Goal: Information Seeking & Learning: Learn about a topic

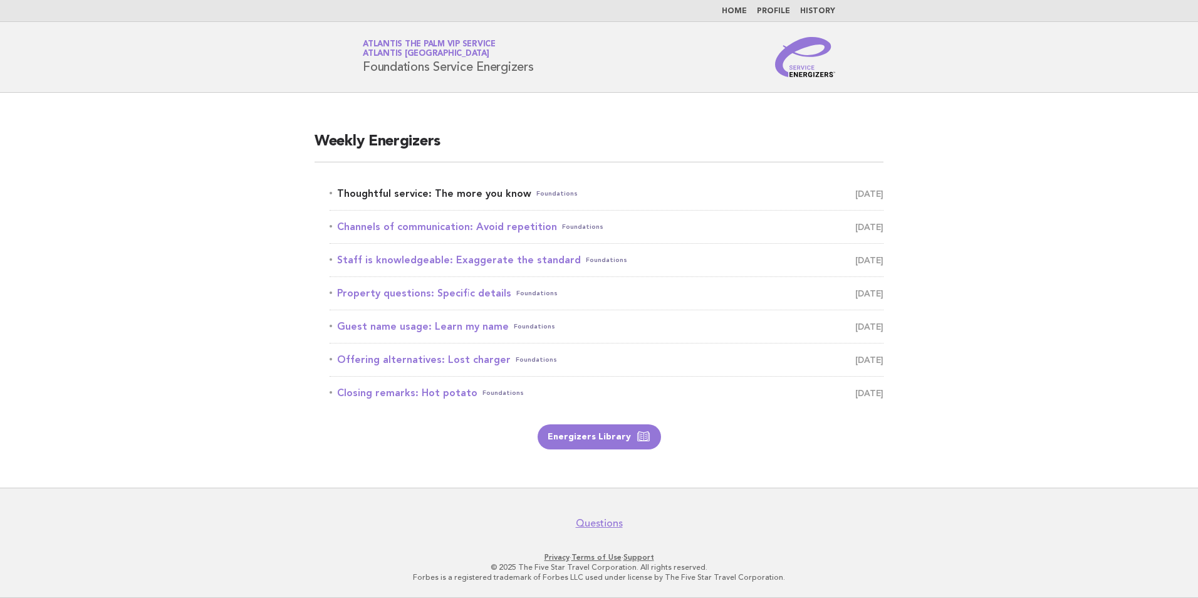
click at [379, 191] on link "Thoughtful service: The more you know Foundations [DATE]" at bounding box center [607, 194] width 554 height 18
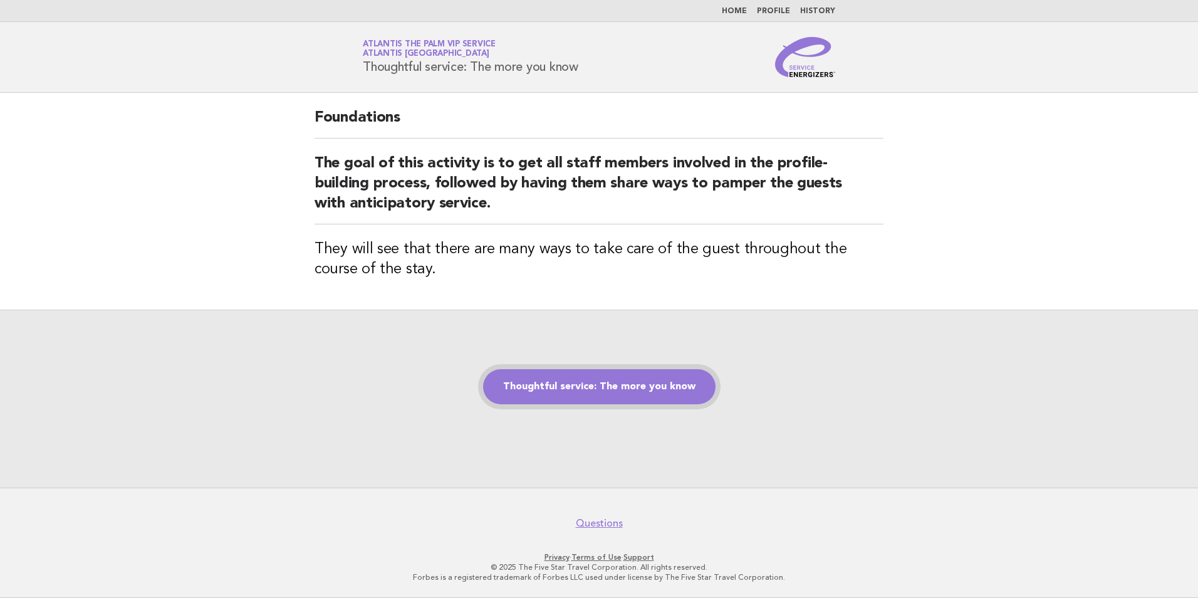
click at [597, 396] on link "Thoughtful service: The more you know" at bounding box center [599, 386] width 232 height 35
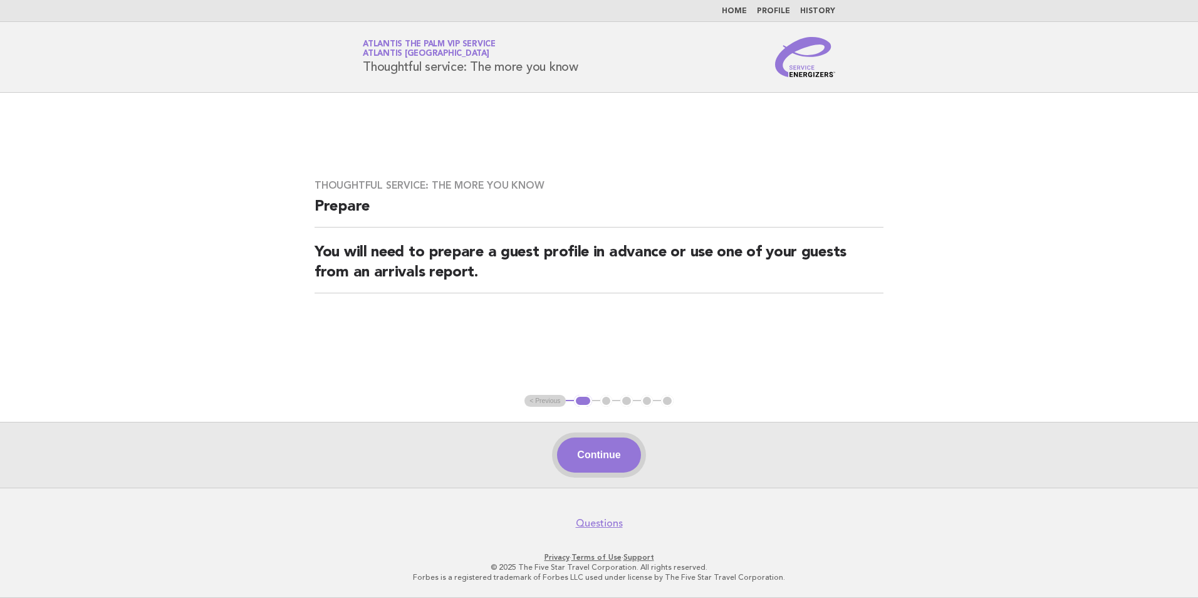
click at [593, 467] on button "Continue" at bounding box center [598, 454] width 83 height 35
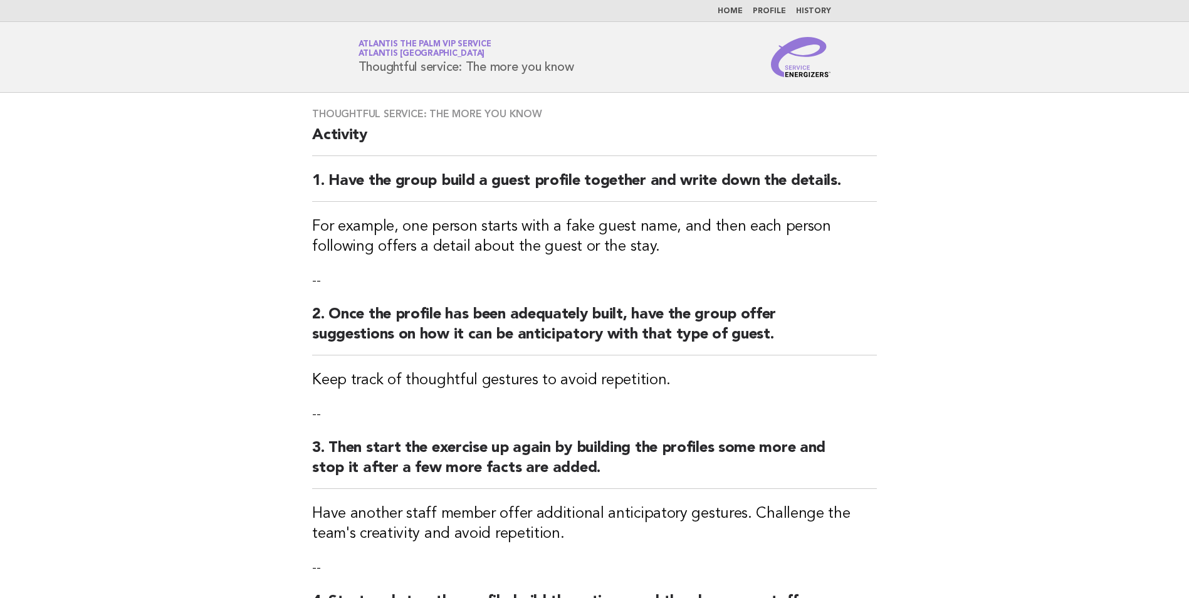
scroll to position [251, 0]
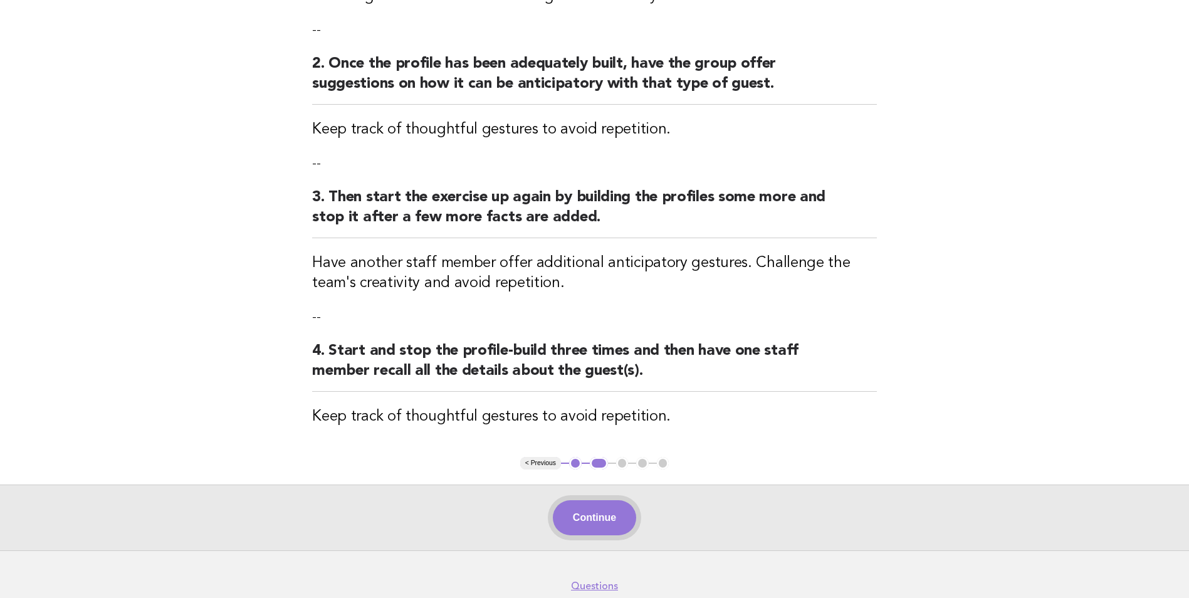
click at [580, 510] on button "Continue" at bounding box center [594, 517] width 83 height 35
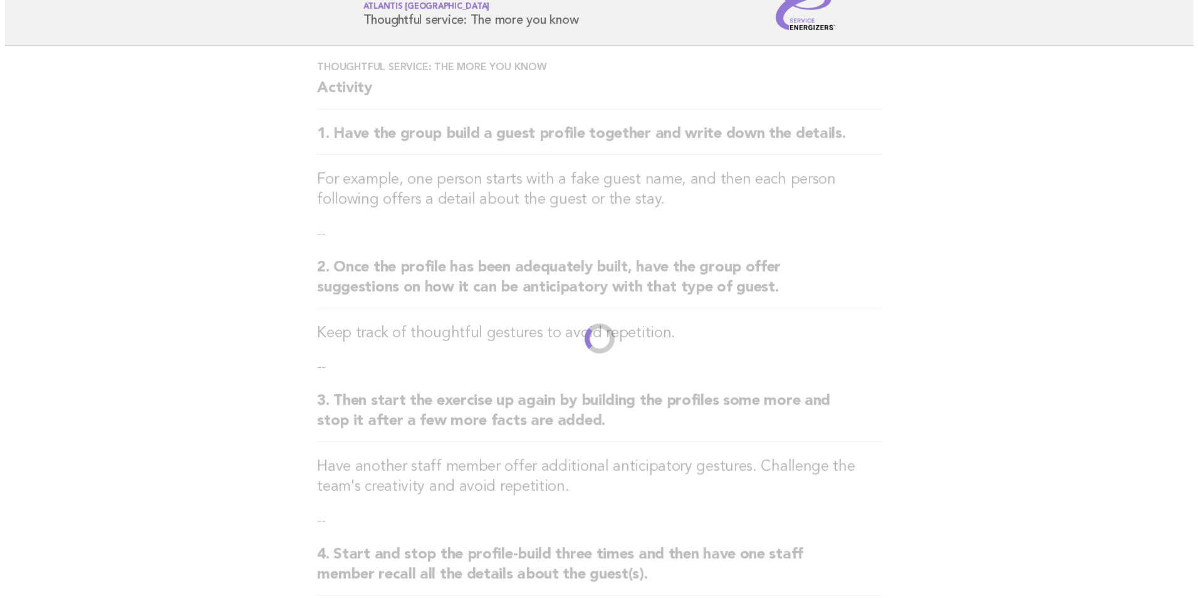
scroll to position [0, 0]
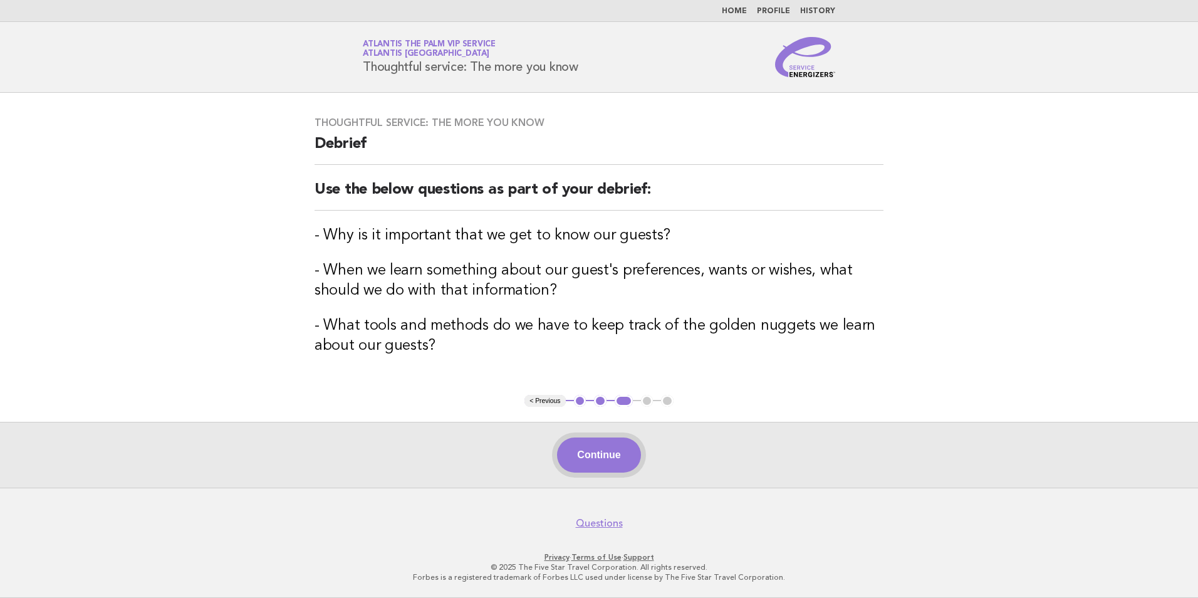
click at [593, 452] on button "Continue" at bounding box center [598, 454] width 83 height 35
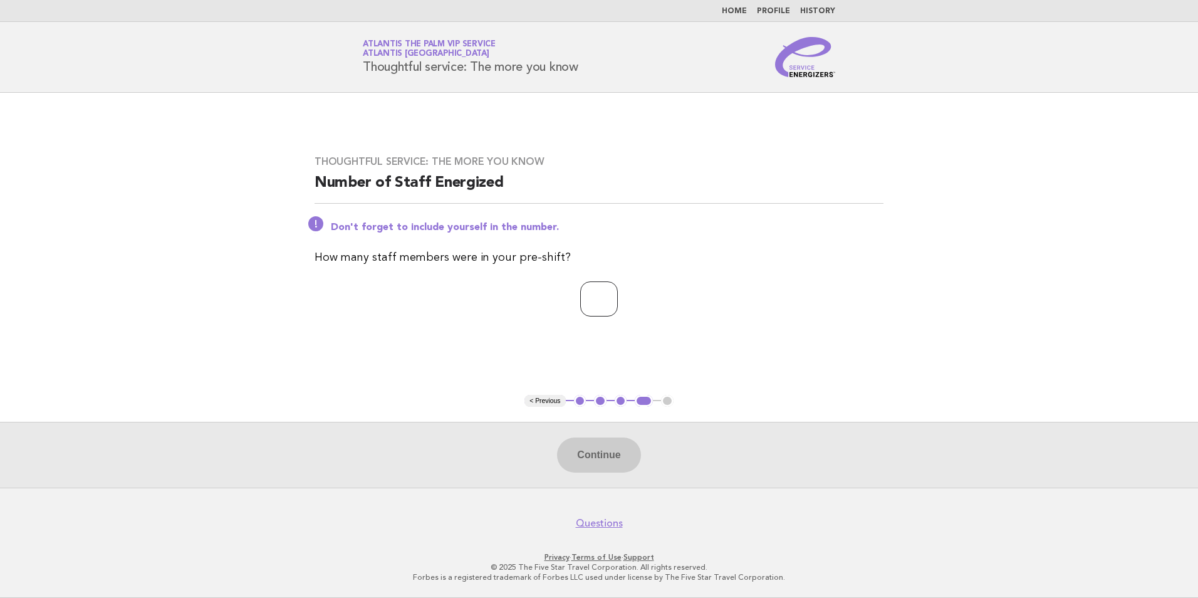
click at [580, 311] on input "number" at bounding box center [599, 298] width 38 height 35
type input "**"
click at [608, 441] on button "Continue" at bounding box center [598, 454] width 83 height 35
